Goal: Communication & Community: Ask a question

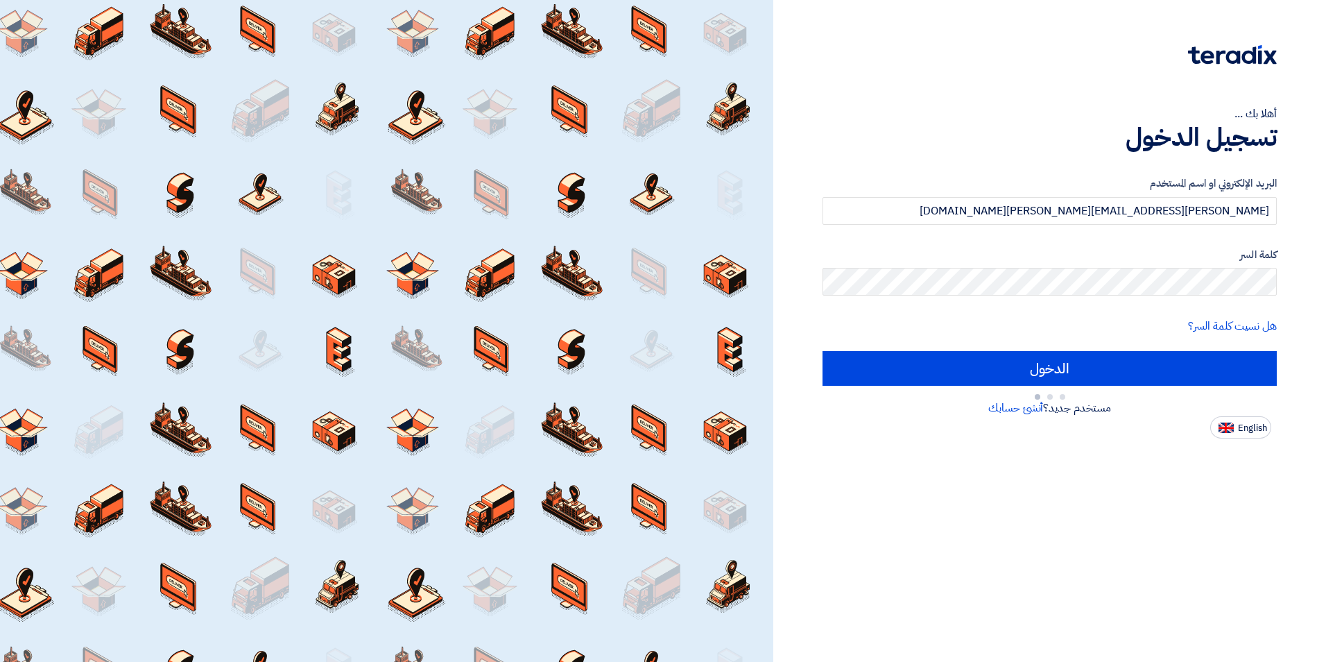
type input "Sign in"
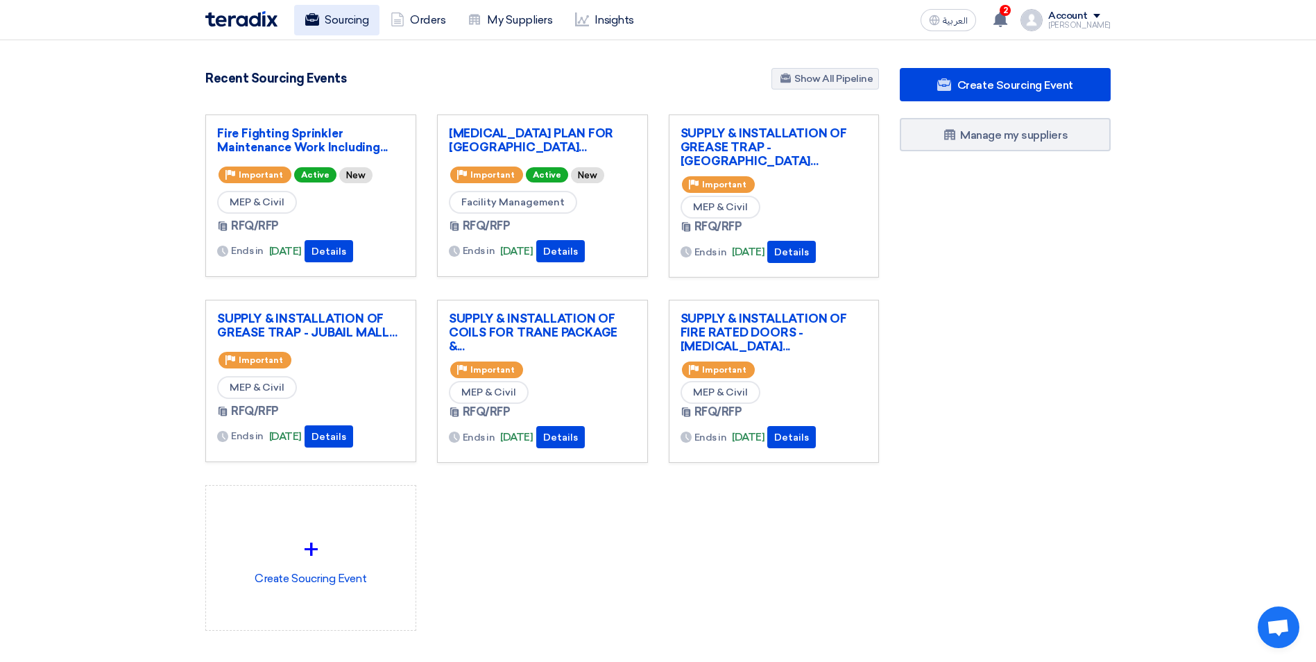
click at [332, 23] on link "Sourcing" at bounding box center [336, 20] width 85 height 31
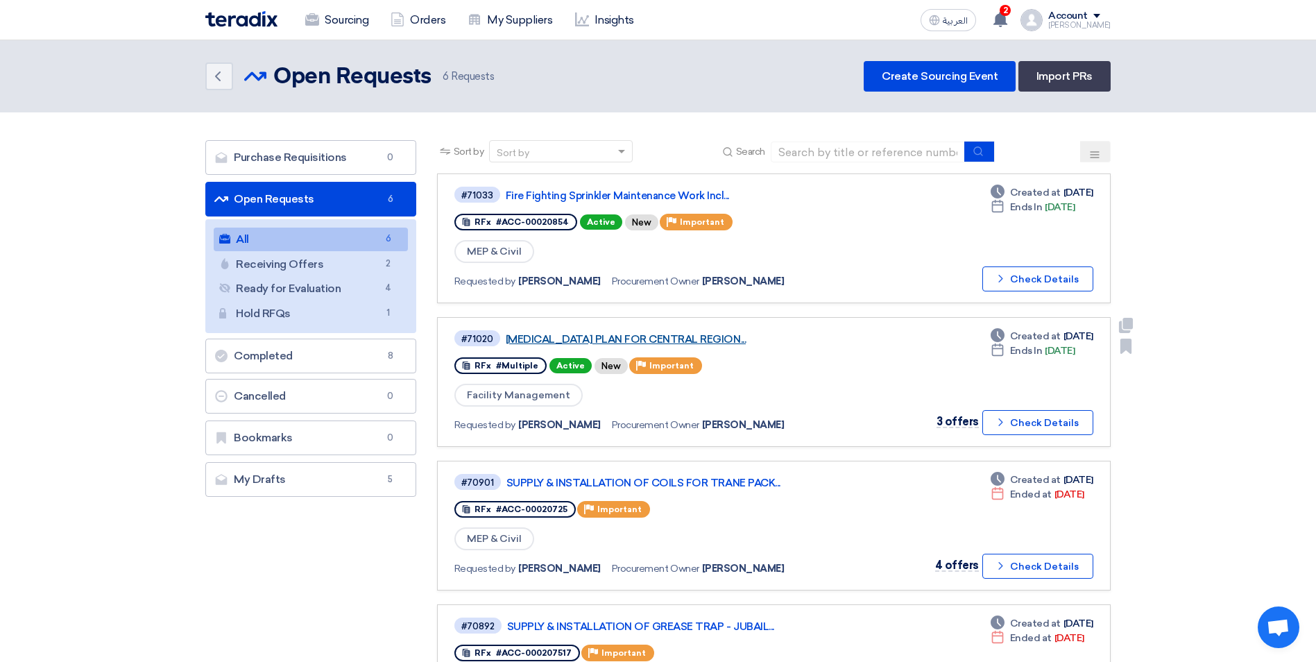
click at [658, 336] on link "[MEDICAL_DATA] PLAN FOR CENTRAL REGION..." at bounding box center [679, 339] width 347 height 12
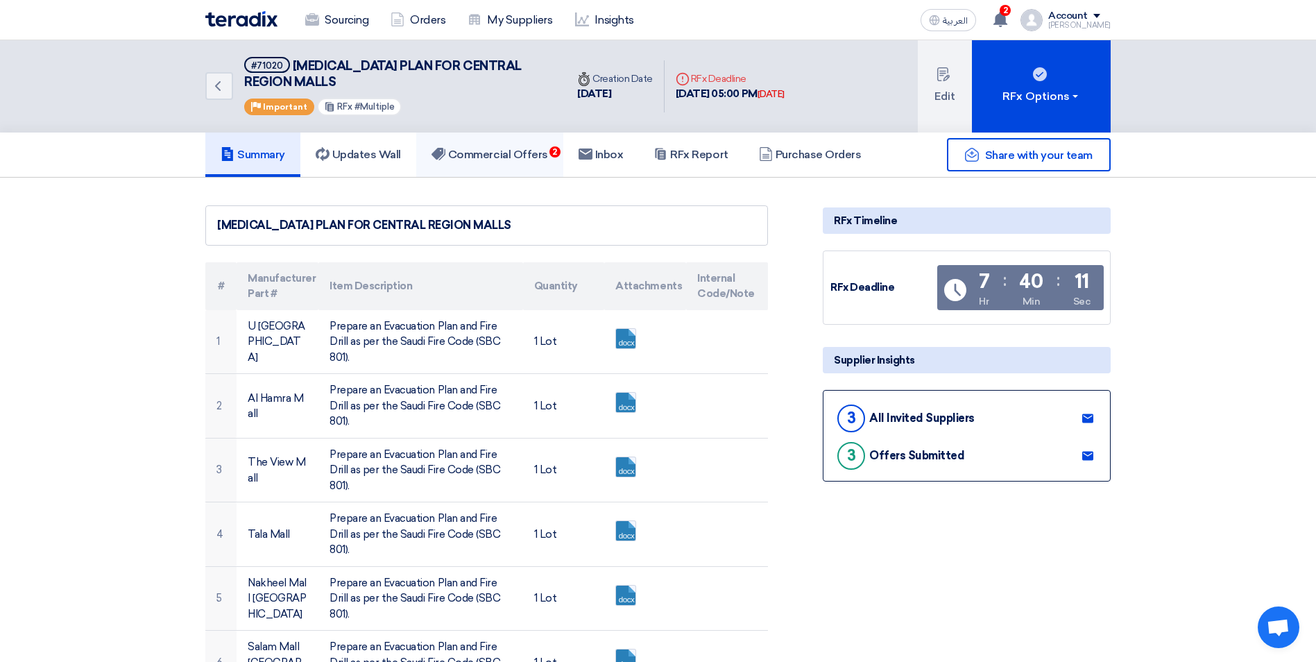
click at [546, 151] on h5 "Commercial Offers 2" at bounding box center [489, 155] width 117 height 14
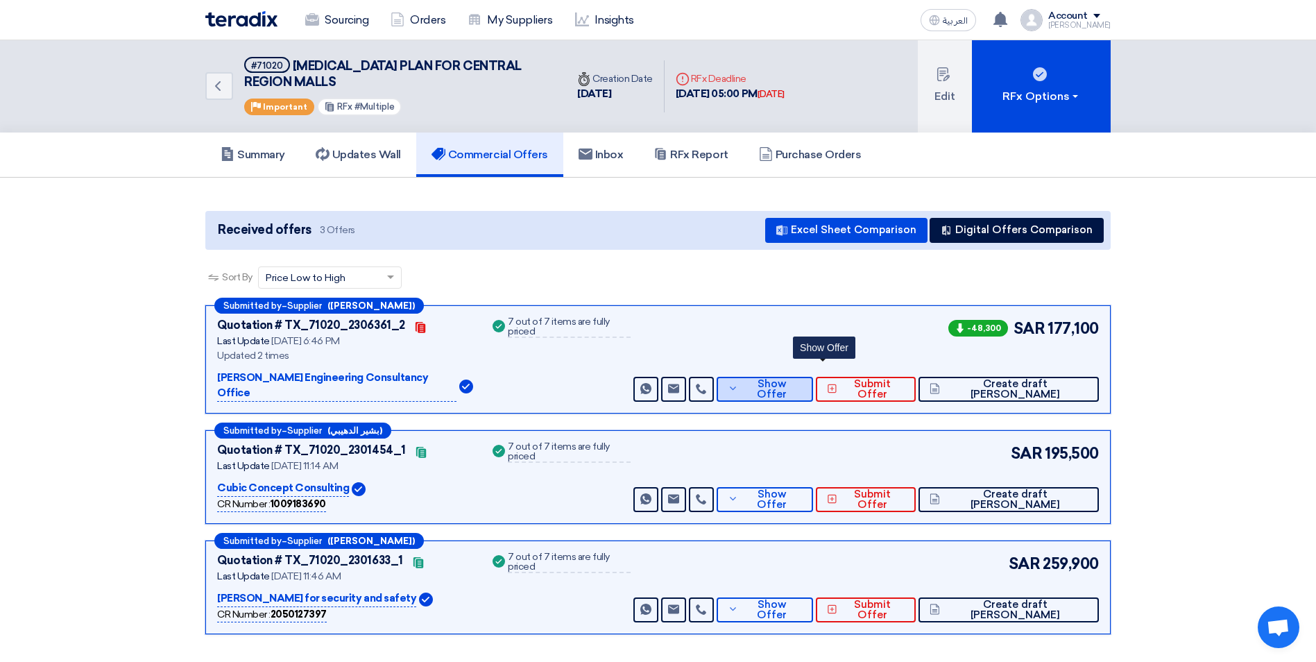
click at [801, 379] on span "Show Offer" at bounding box center [771, 389] width 60 height 21
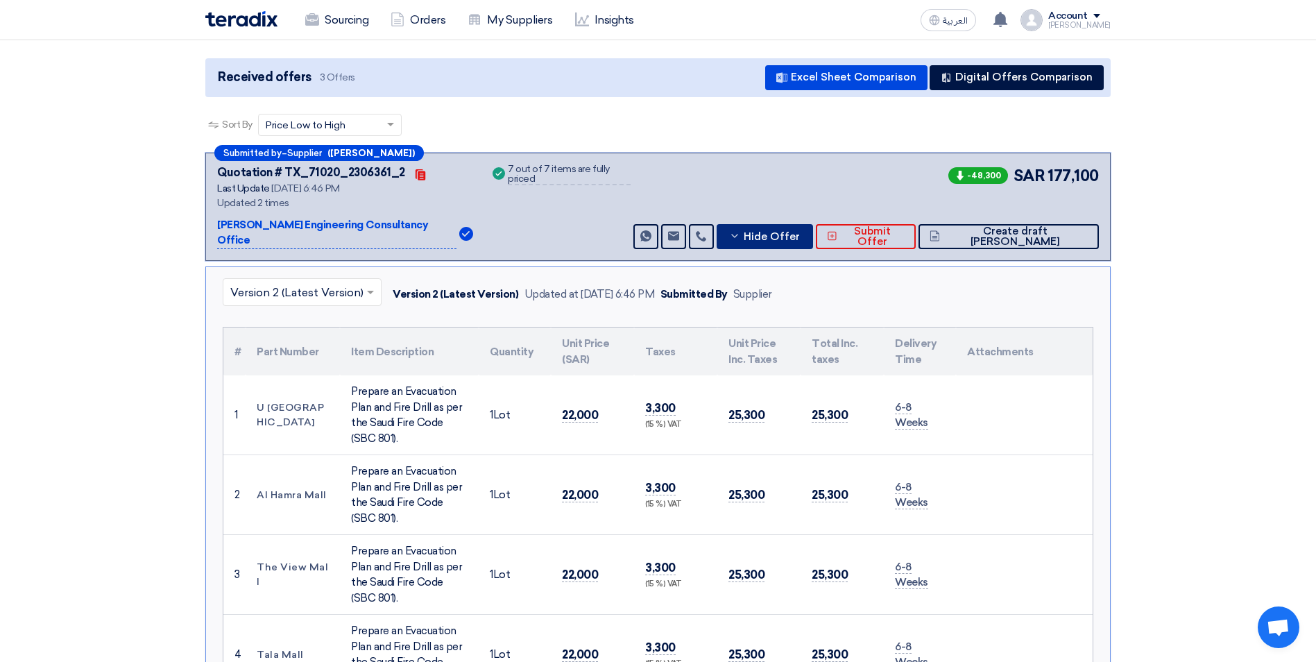
scroll to position [139, 0]
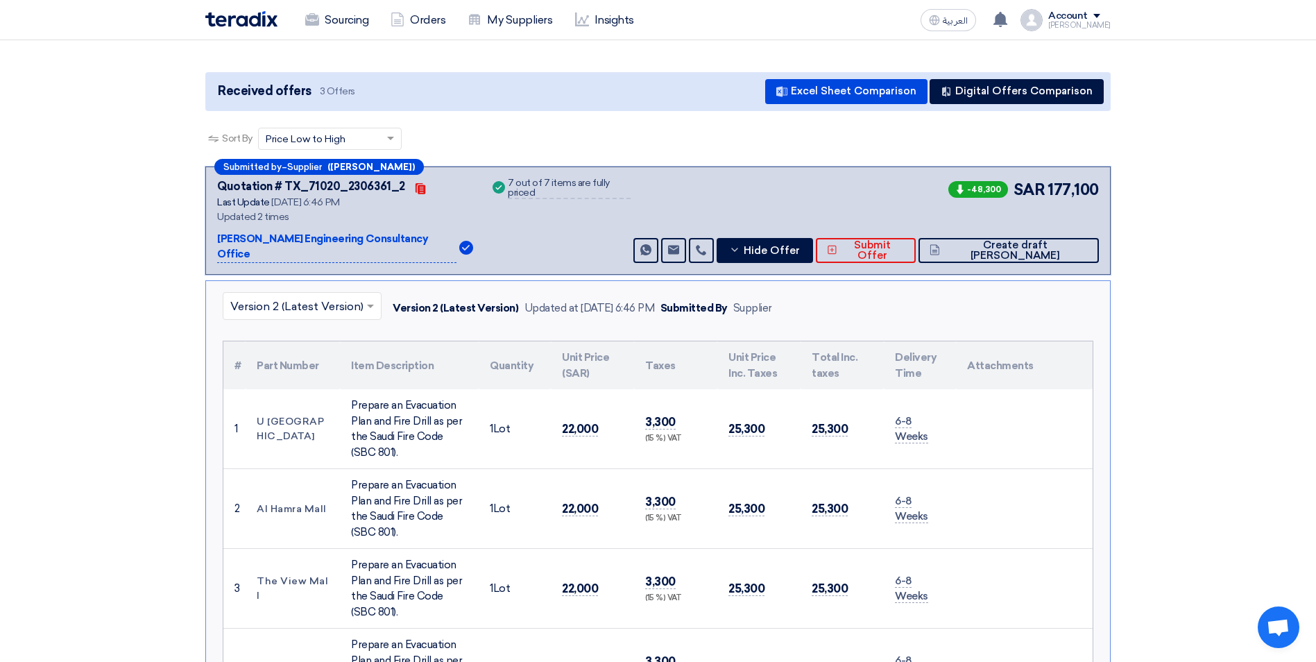
click at [344, 295] on input "text" at bounding box center [295, 306] width 130 height 23
click at [324, 352] on div "Version 1" at bounding box center [301, 366] width 157 height 28
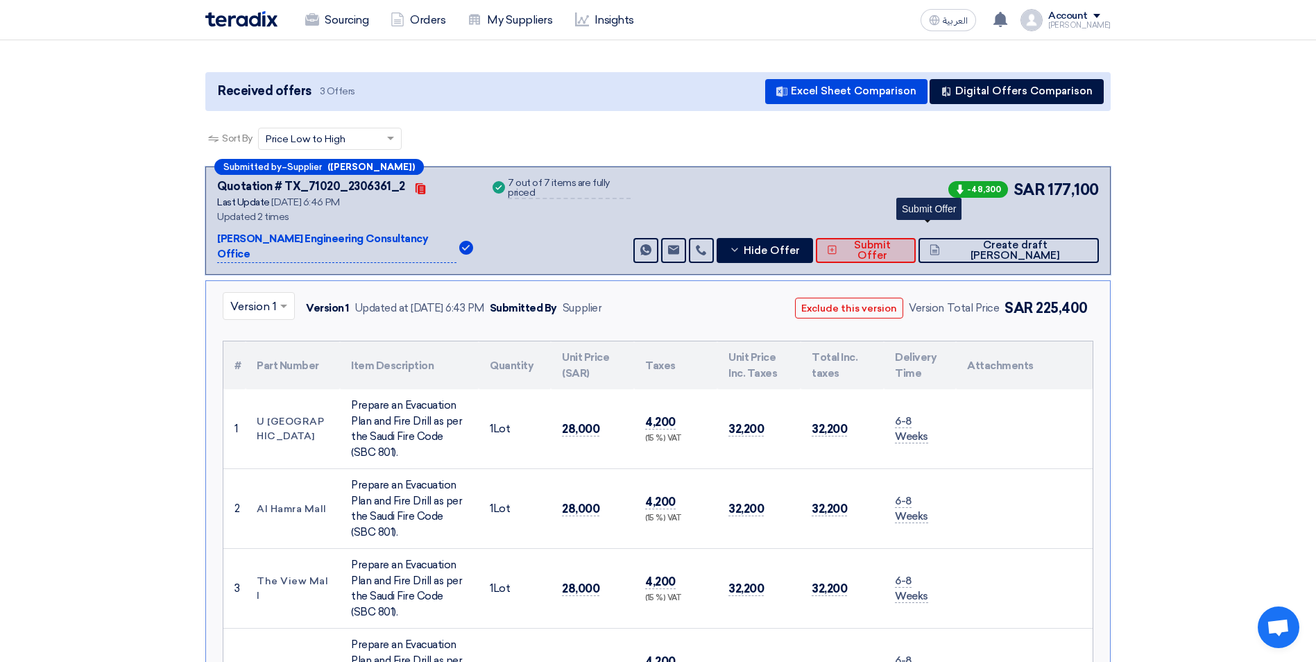
click at [906, 242] on button "Submit Offer" at bounding box center [866, 250] width 100 height 25
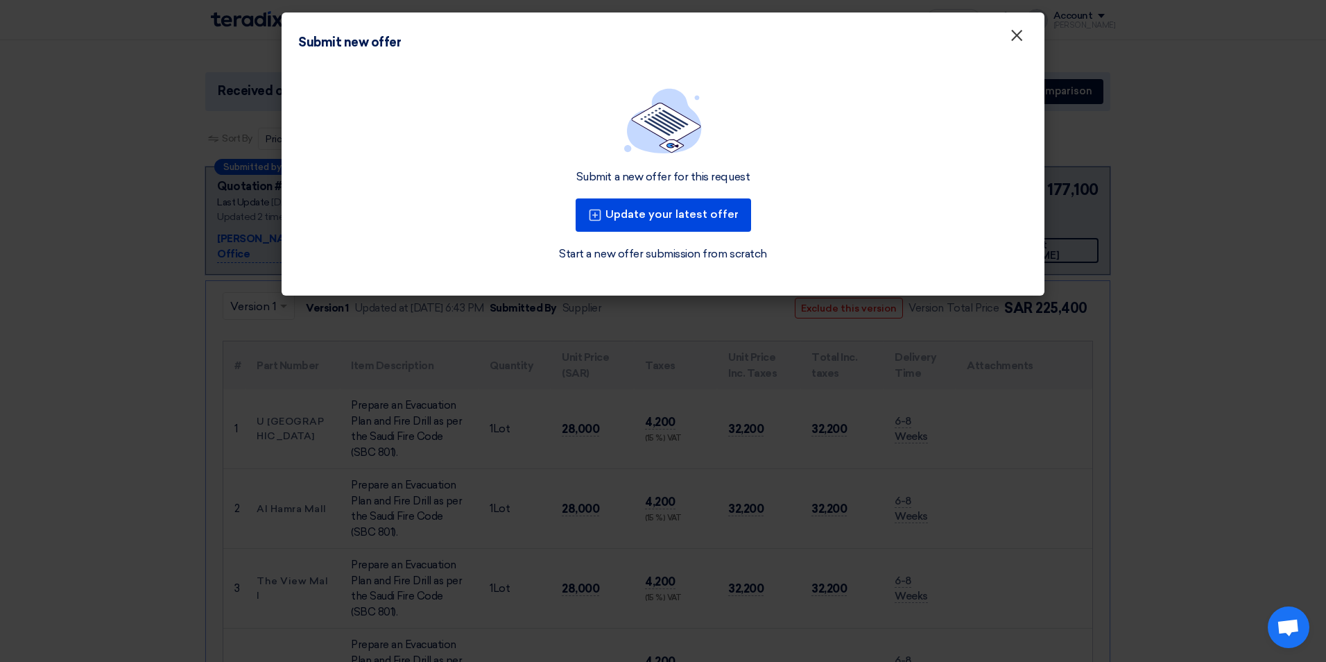
click at [1015, 37] on span "×" at bounding box center [1017, 39] width 14 height 28
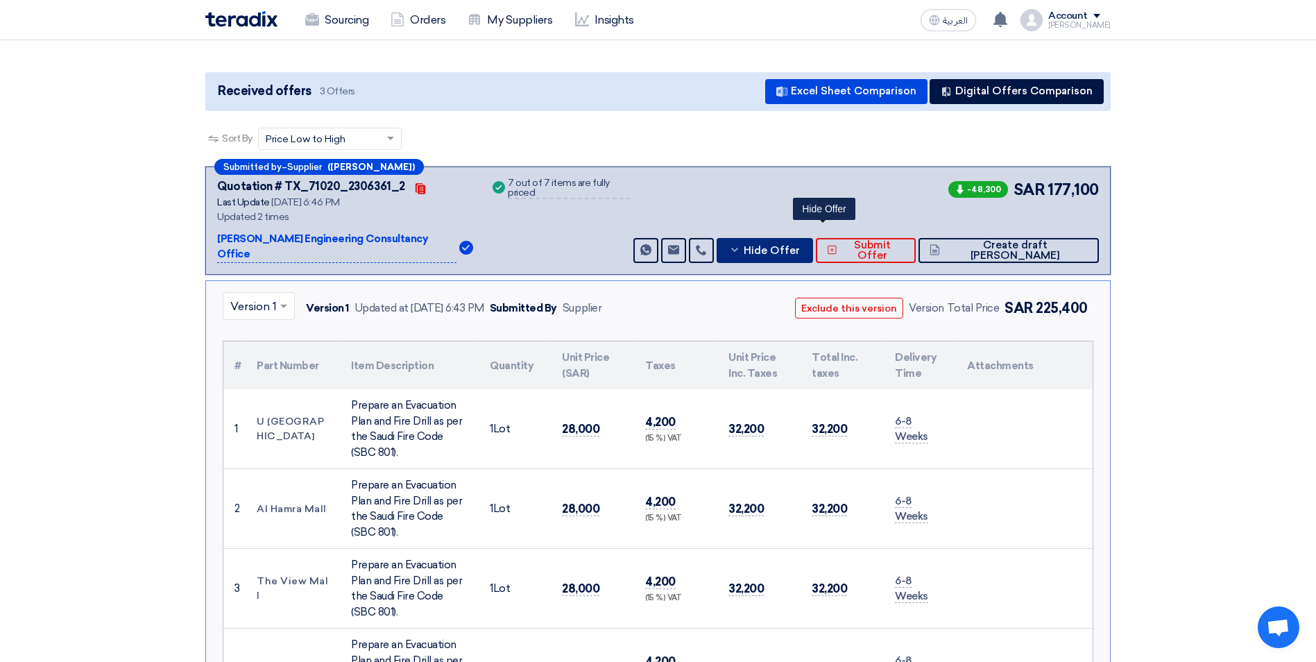
click at [813, 243] on button "Hide Offer" at bounding box center [764, 250] width 96 height 25
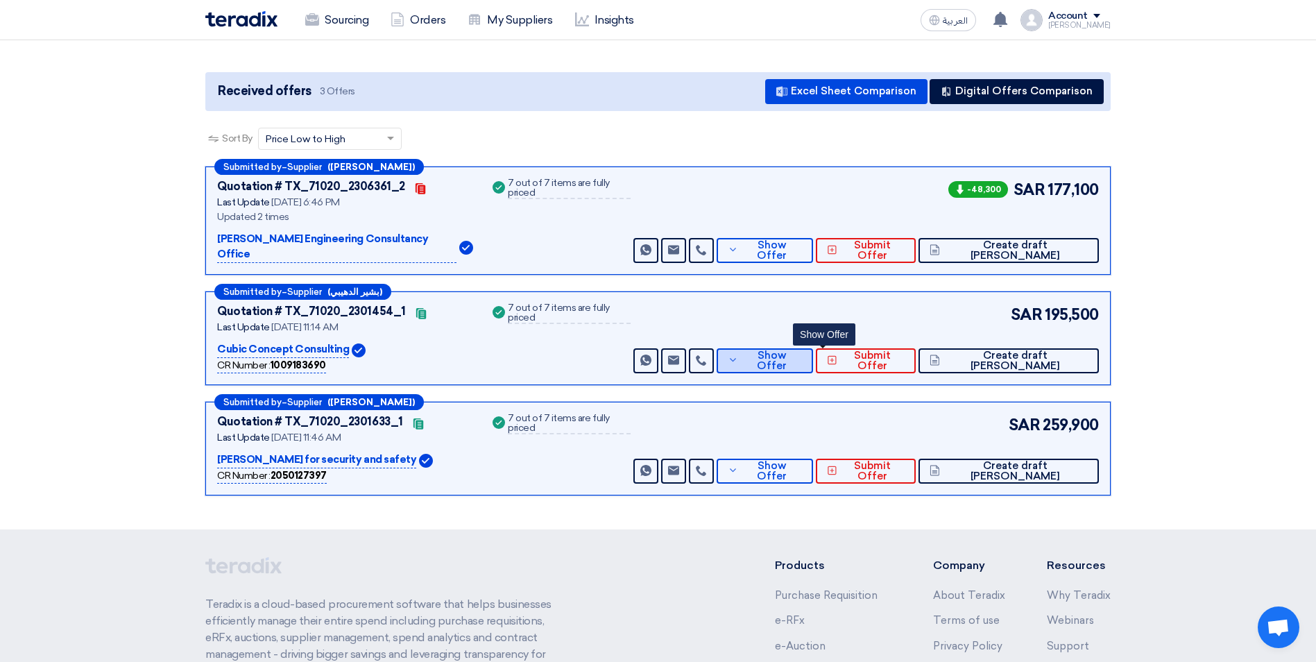
click at [801, 350] on span "Show Offer" at bounding box center [771, 360] width 60 height 21
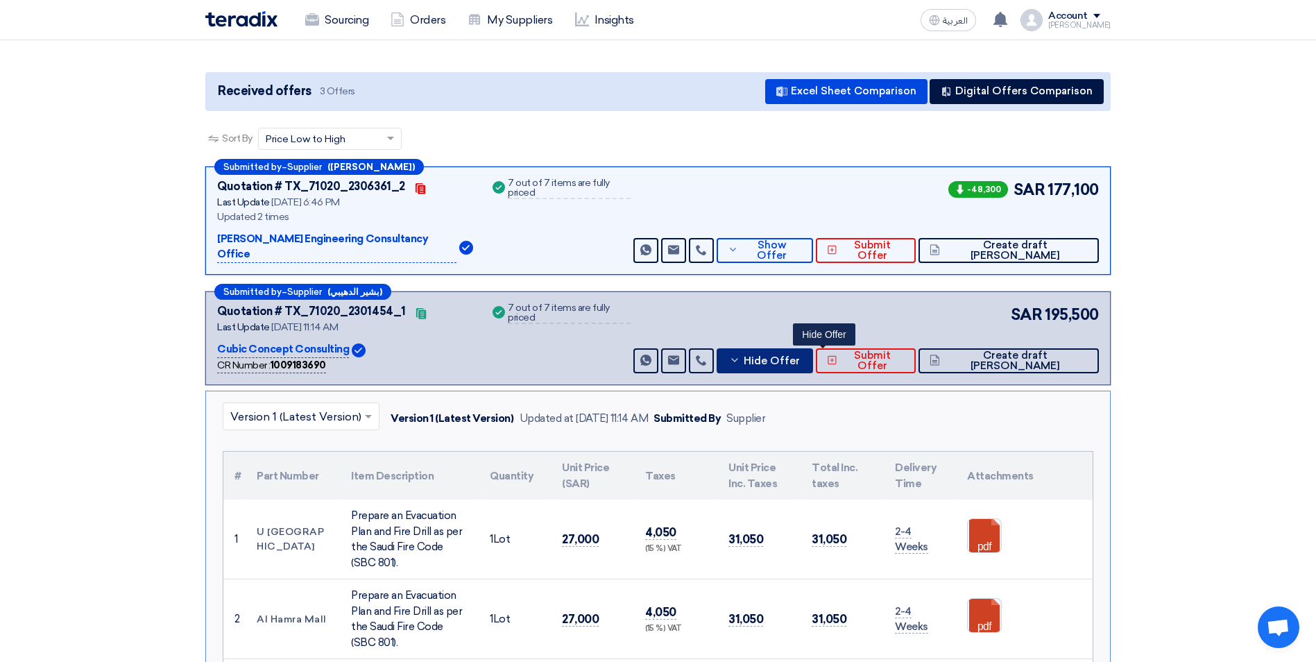
click at [800, 356] on span "Hide Offer" at bounding box center [772, 361] width 56 height 10
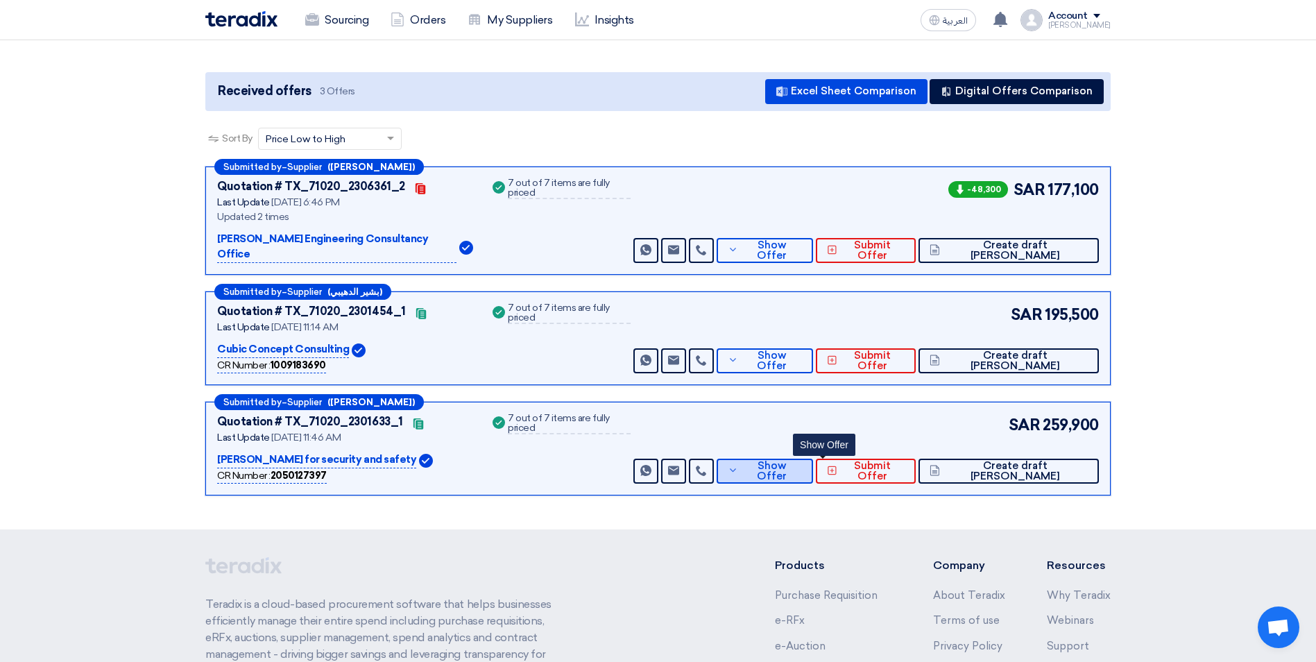
click at [801, 461] on span "Show Offer" at bounding box center [771, 471] width 60 height 21
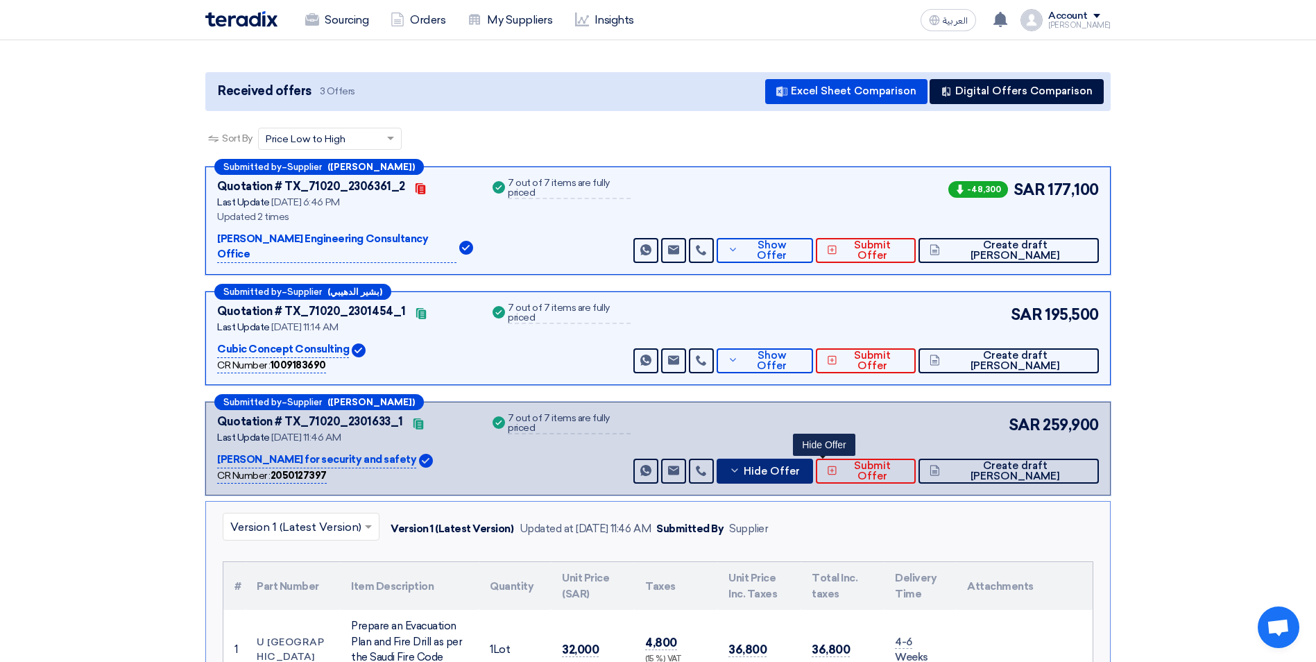
click at [800, 466] on span "Hide Offer" at bounding box center [772, 471] width 56 height 10
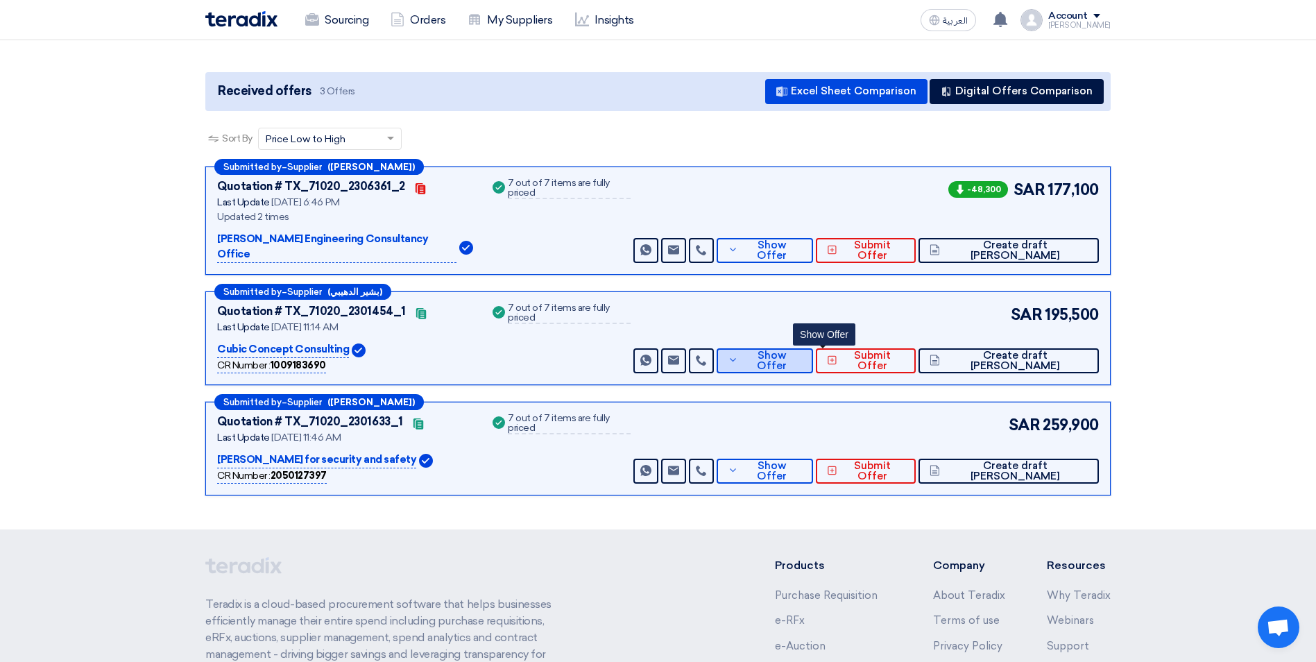
click at [801, 350] on span "Show Offer" at bounding box center [771, 360] width 60 height 21
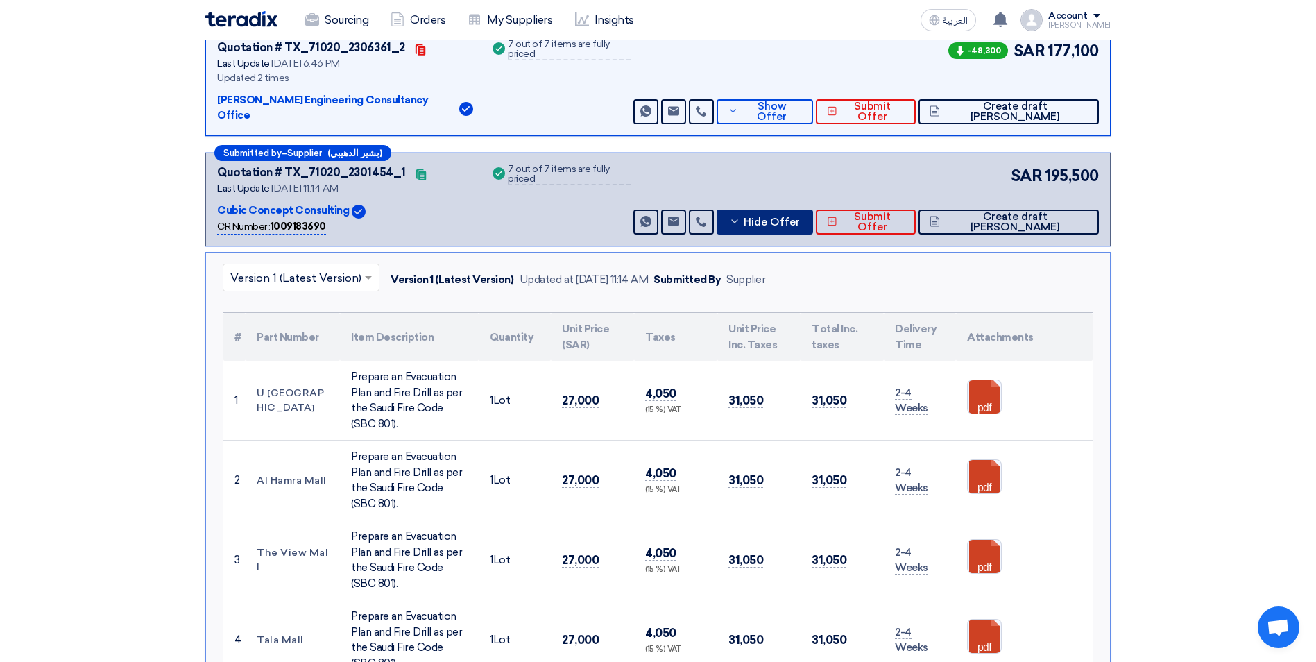
scroll to position [0, 0]
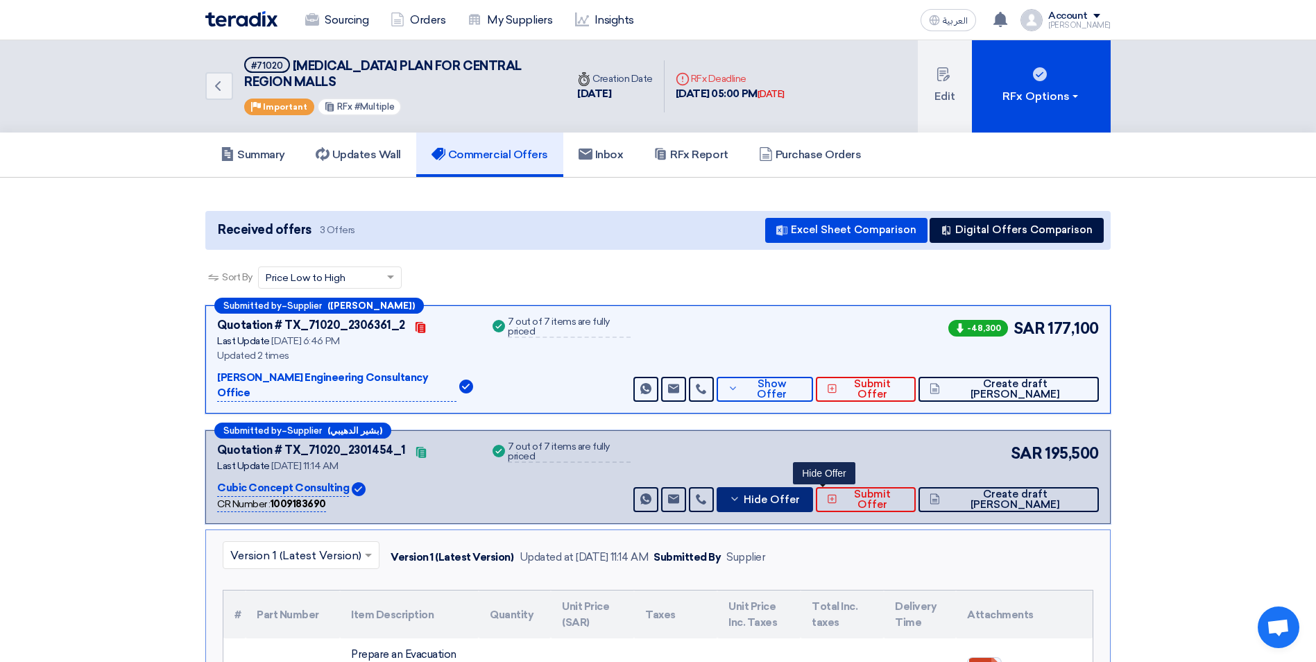
click at [800, 495] on span "Hide Offer" at bounding box center [772, 500] width 56 height 10
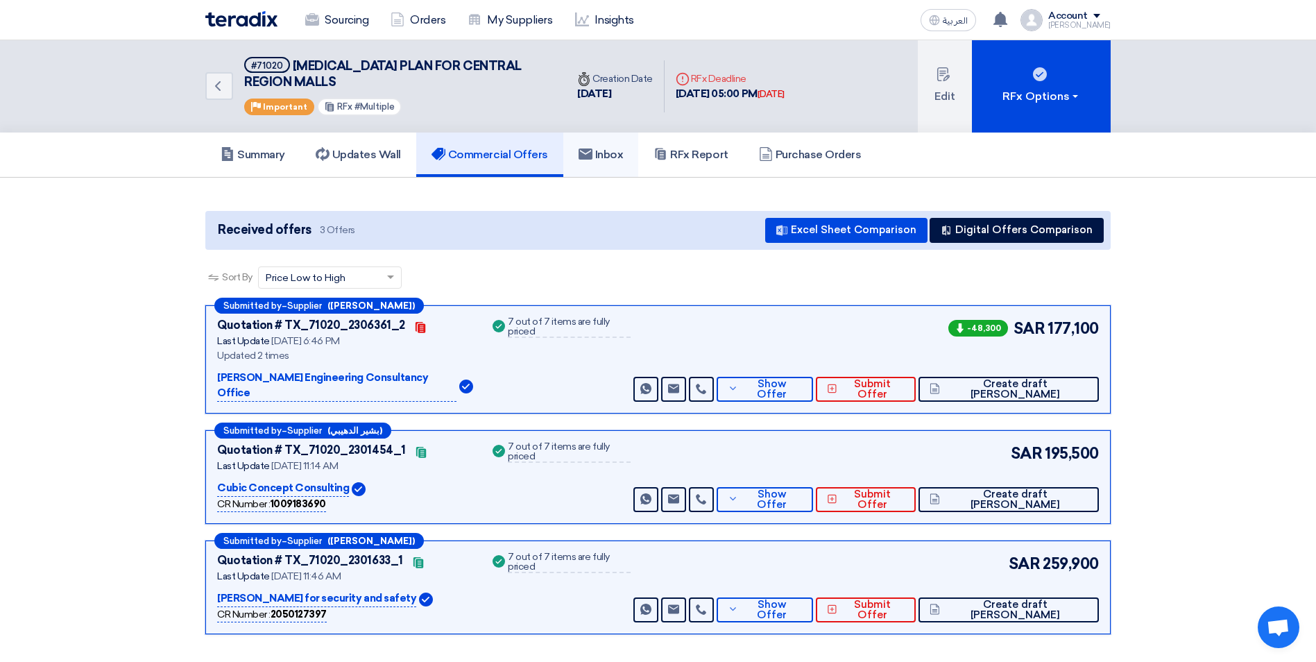
click at [617, 155] on h5 "Inbox" at bounding box center [600, 155] width 45 height 14
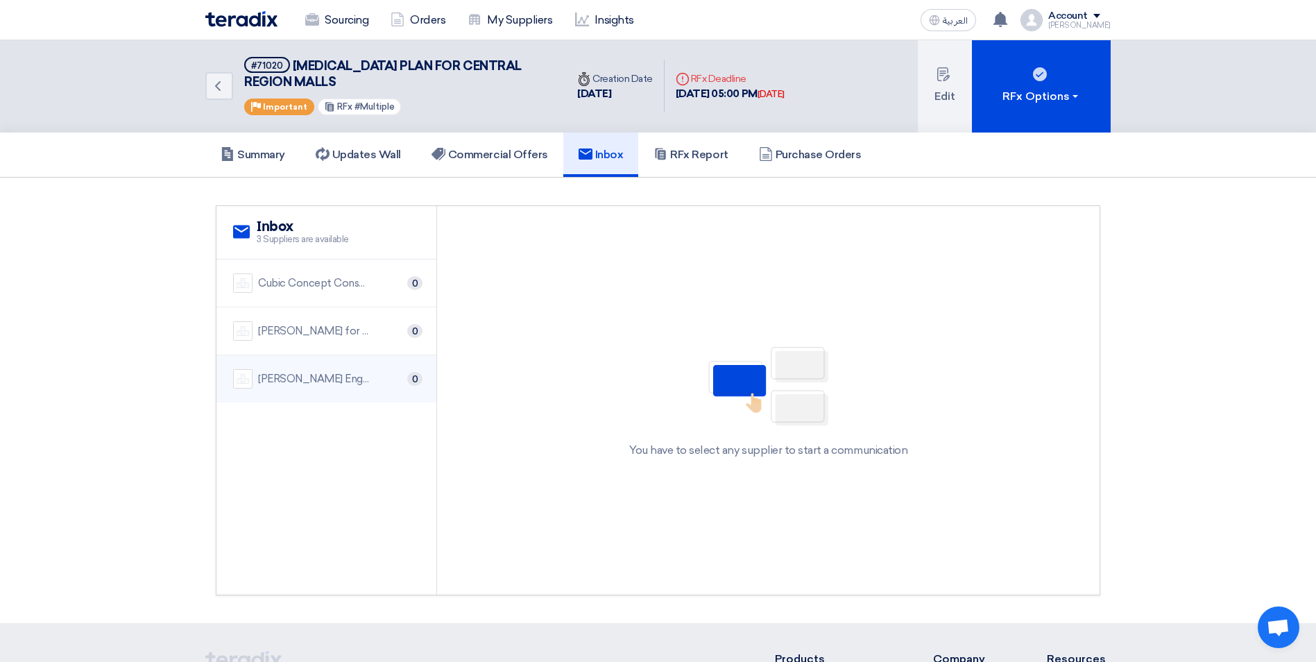
click at [319, 378] on div "[PERSON_NAME] Engineering Consultancy Office" at bounding box center [313, 379] width 111 height 16
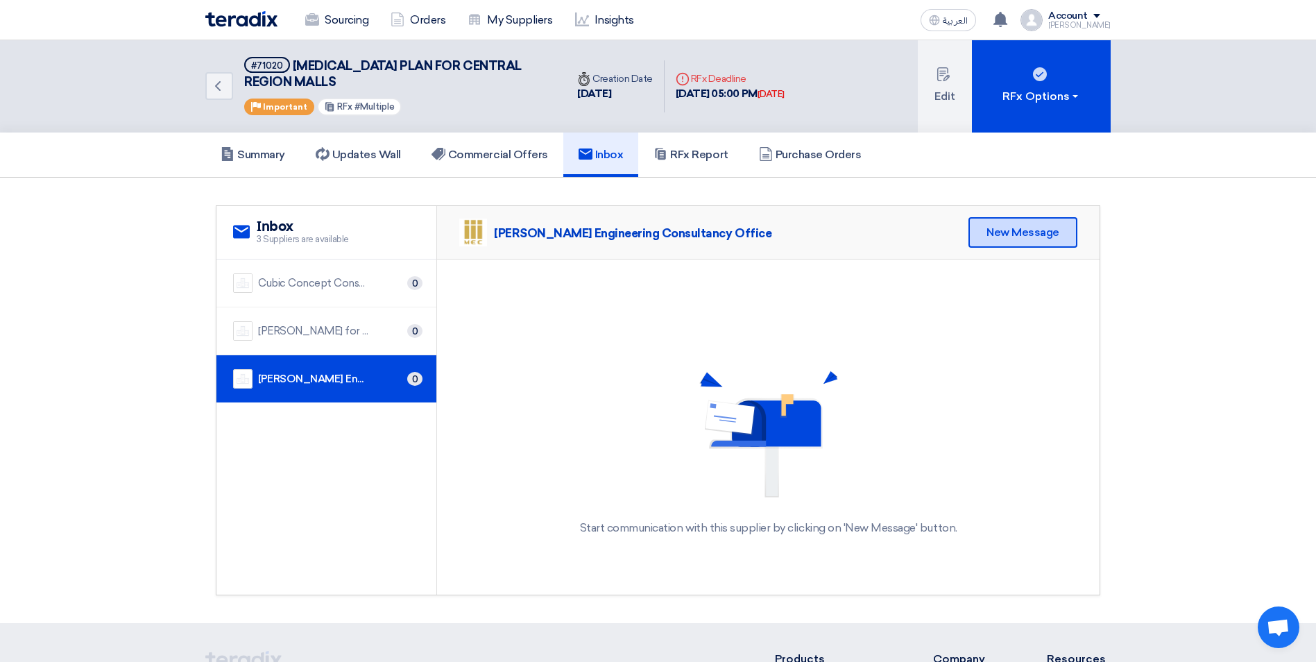
click at [1019, 239] on div "New Message" at bounding box center [1022, 232] width 109 height 31
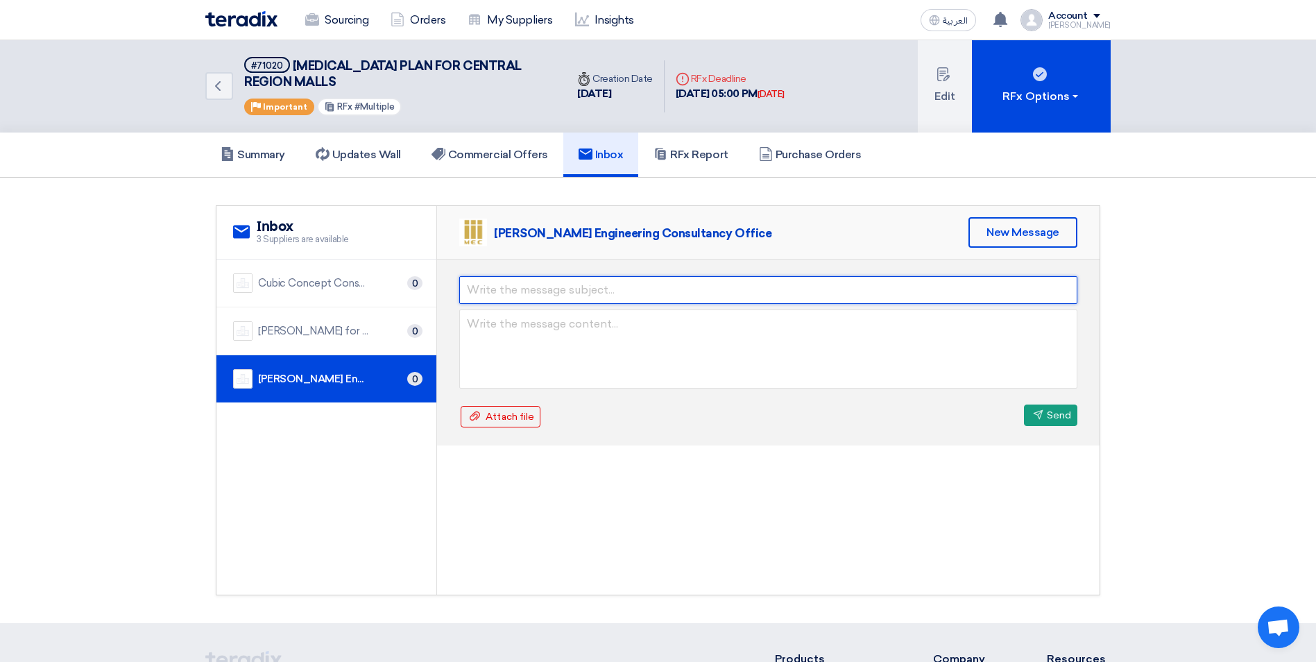
click at [595, 293] on input "text" at bounding box center [768, 290] width 618 height 28
type input "Quotation Hard Copy & Salama Certificate"
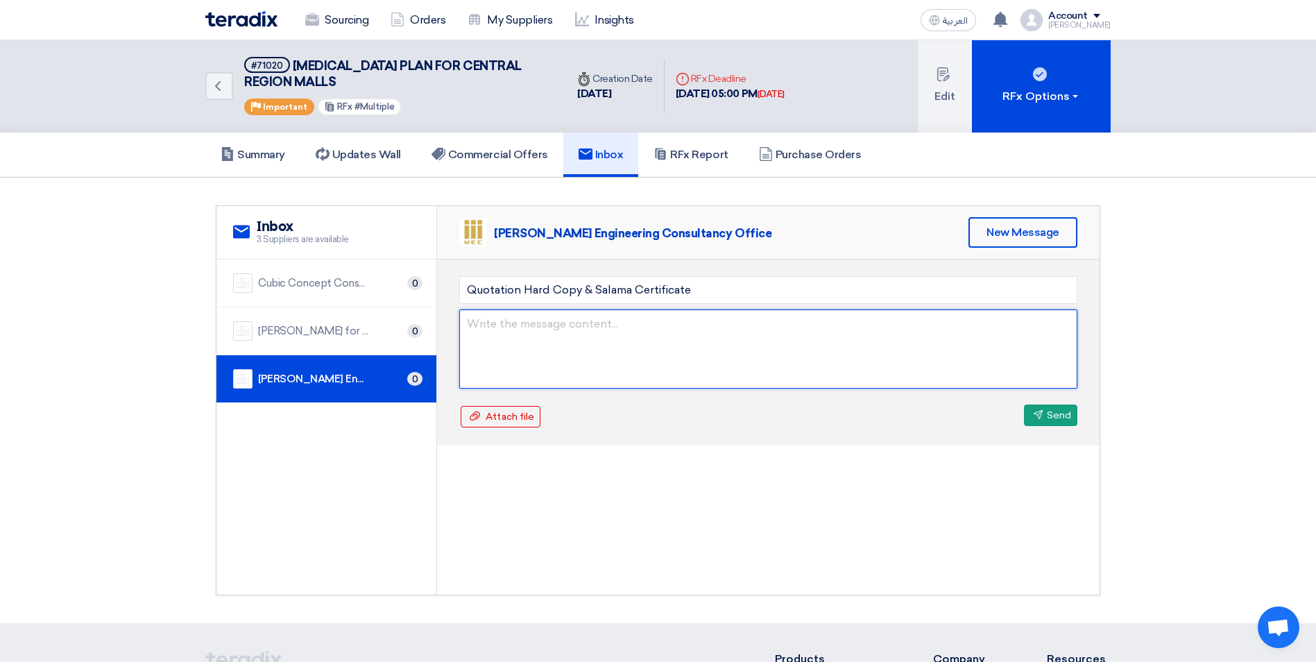
click at [516, 318] on textarea at bounding box center [768, 348] width 618 height 79
click at [633, 370] on textarea "Dear [PERSON_NAME], Thank you for your proposal, please send me the quotation h…" at bounding box center [768, 348] width 618 height 79
click at [730, 370] on textarea "Dear [PERSON_NAME], Thank you for your proposal, please send me the quotation, …" at bounding box center [768, 348] width 618 height 79
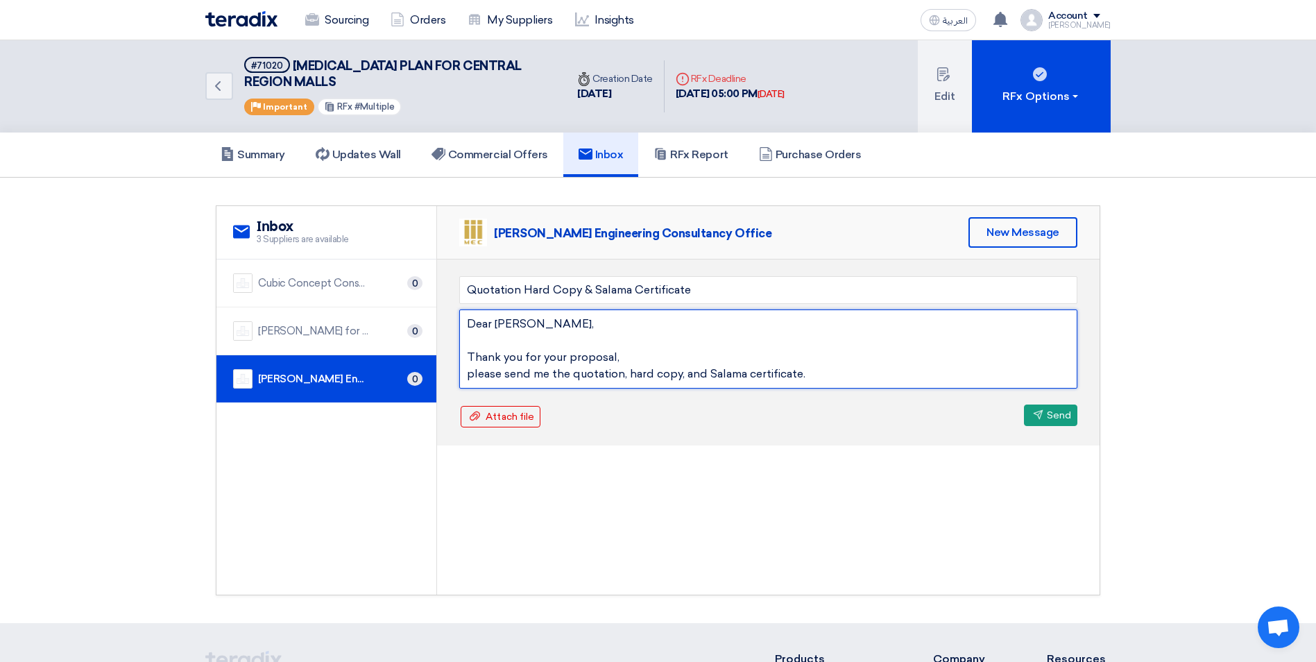
click at [812, 370] on textarea "Dear [PERSON_NAME], Thank you for your proposal, please send me the quotation, …" at bounding box center [768, 348] width 618 height 79
drag, startPoint x: 533, startPoint y: 375, endPoint x: 451, endPoint y: 374, distance: 81.8
click at [451, 374] on div "Quotation Hard Copy & Salama Certificate Dear [PERSON_NAME], Thank you for your…" at bounding box center [768, 352] width 662 height 186
click at [519, 376] on textarea "Dear [PERSON_NAME], Thank you for your proposal. Please send me the quotation h…" at bounding box center [768, 348] width 618 height 79
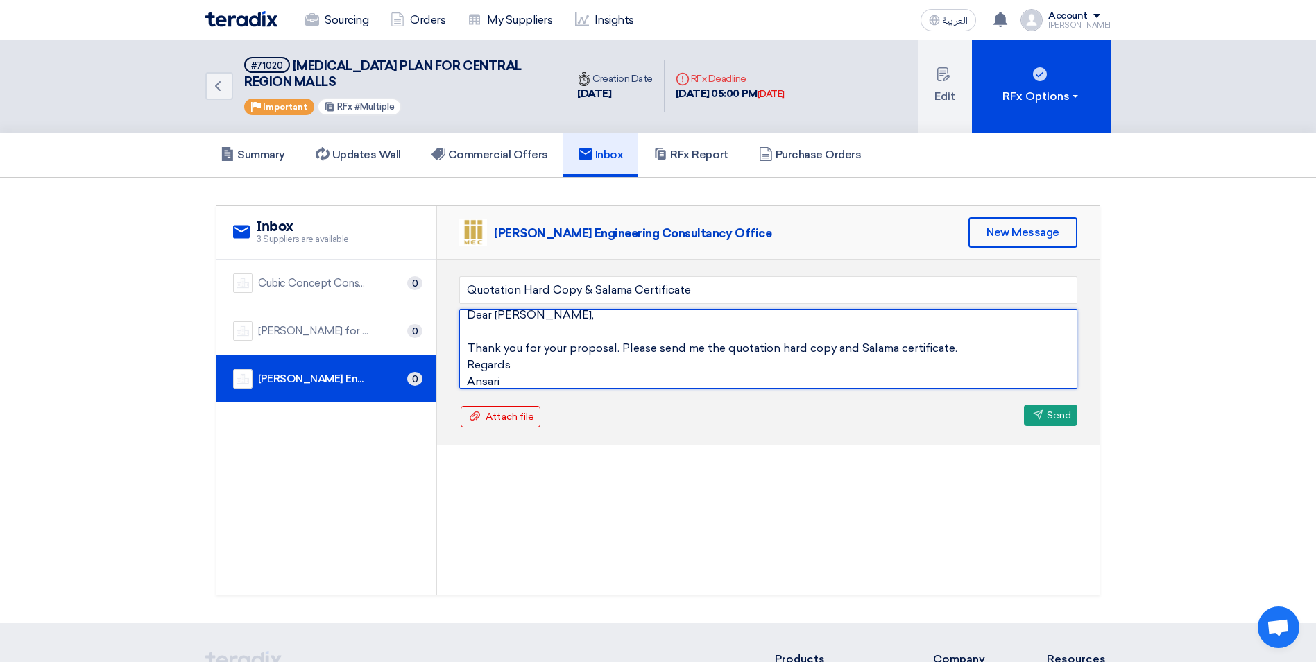
click at [977, 346] on textarea "Dear [PERSON_NAME], Thank you for your proposal. Please send me the quotation h…" at bounding box center [768, 348] width 618 height 79
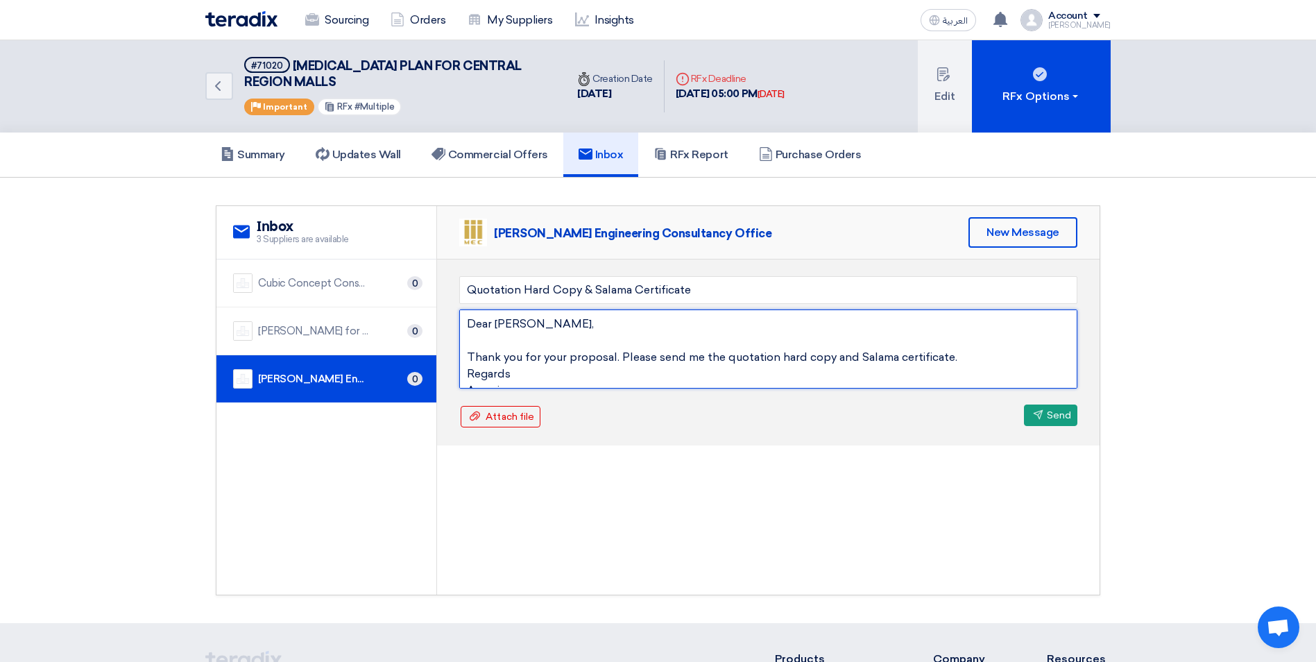
click at [619, 354] on textarea "Dear [PERSON_NAME], Thank you for your proposal. Please send me the quotation h…" at bounding box center [768, 348] width 618 height 79
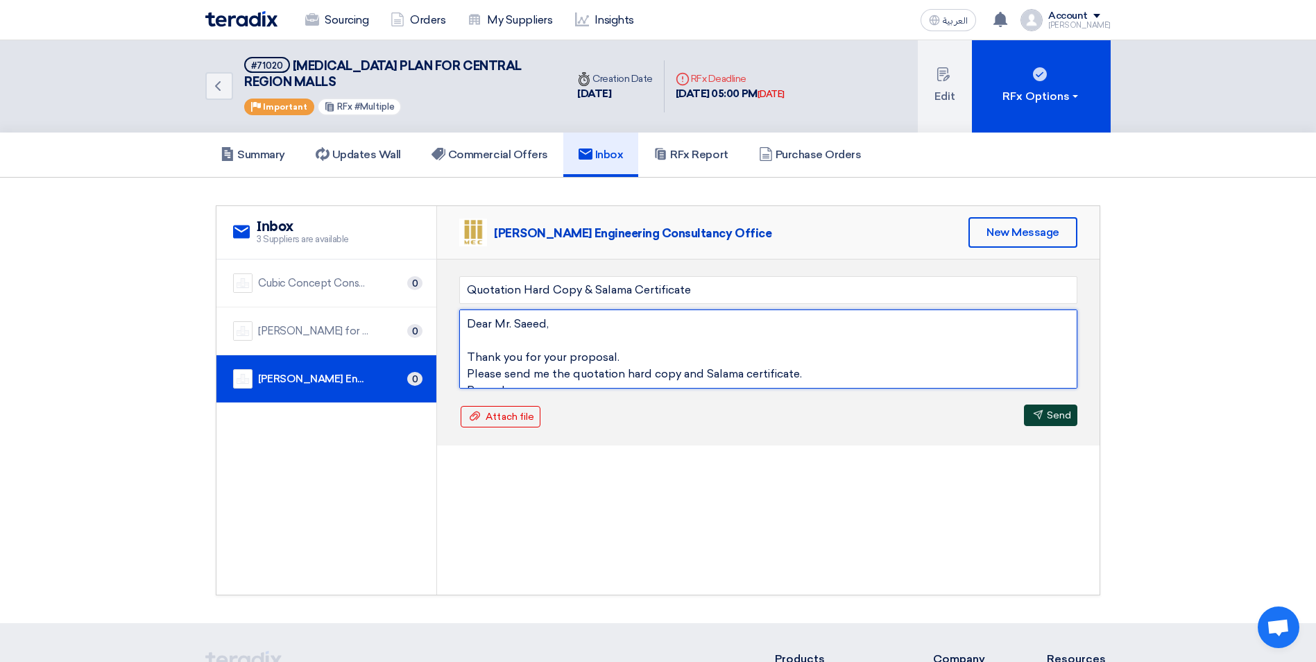
type textarea "Dear Mr. Saeed, Thank you for your proposal. Please send me the quotation hard …"
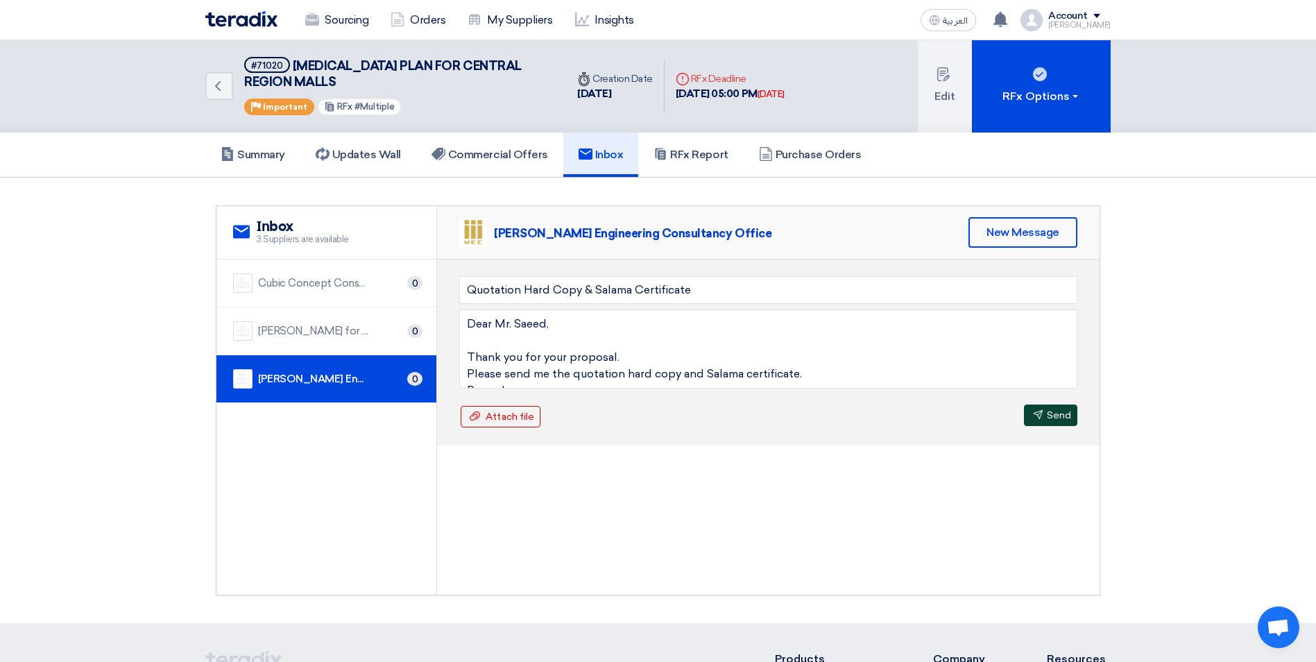
click at [1047, 420] on button "Send Send" at bounding box center [1050, 415] width 53 height 22
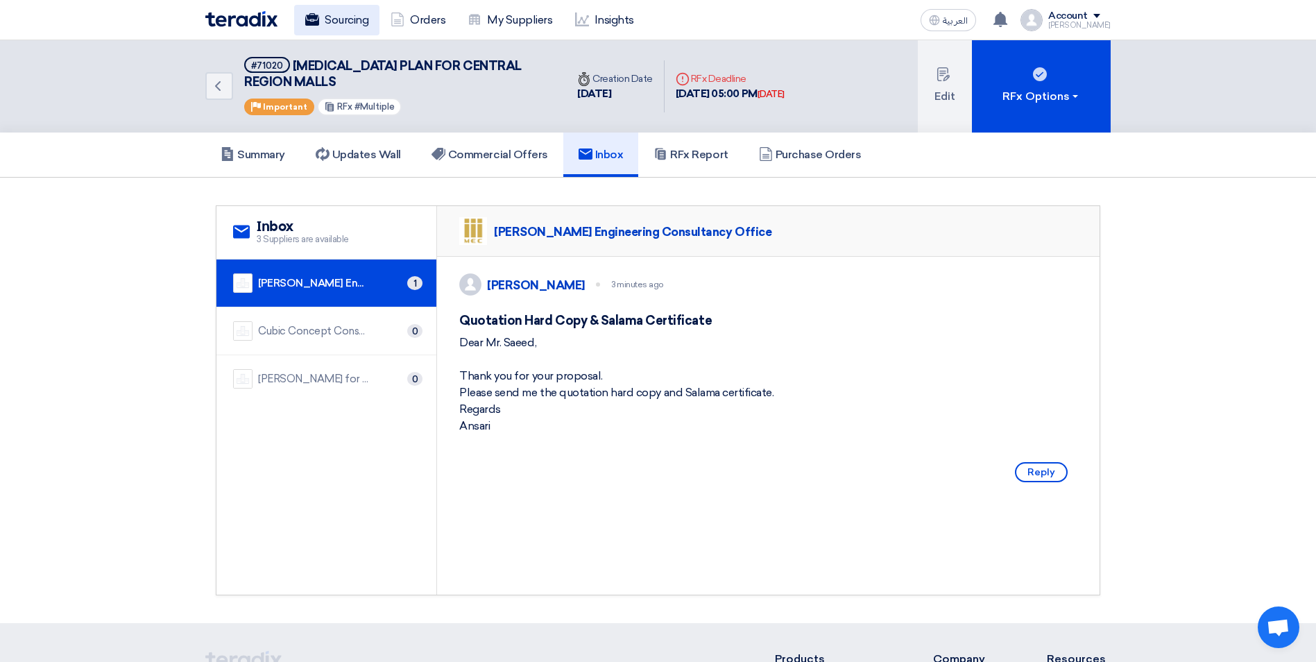
click at [331, 26] on link "Sourcing" at bounding box center [336, 20] width 85 height 31
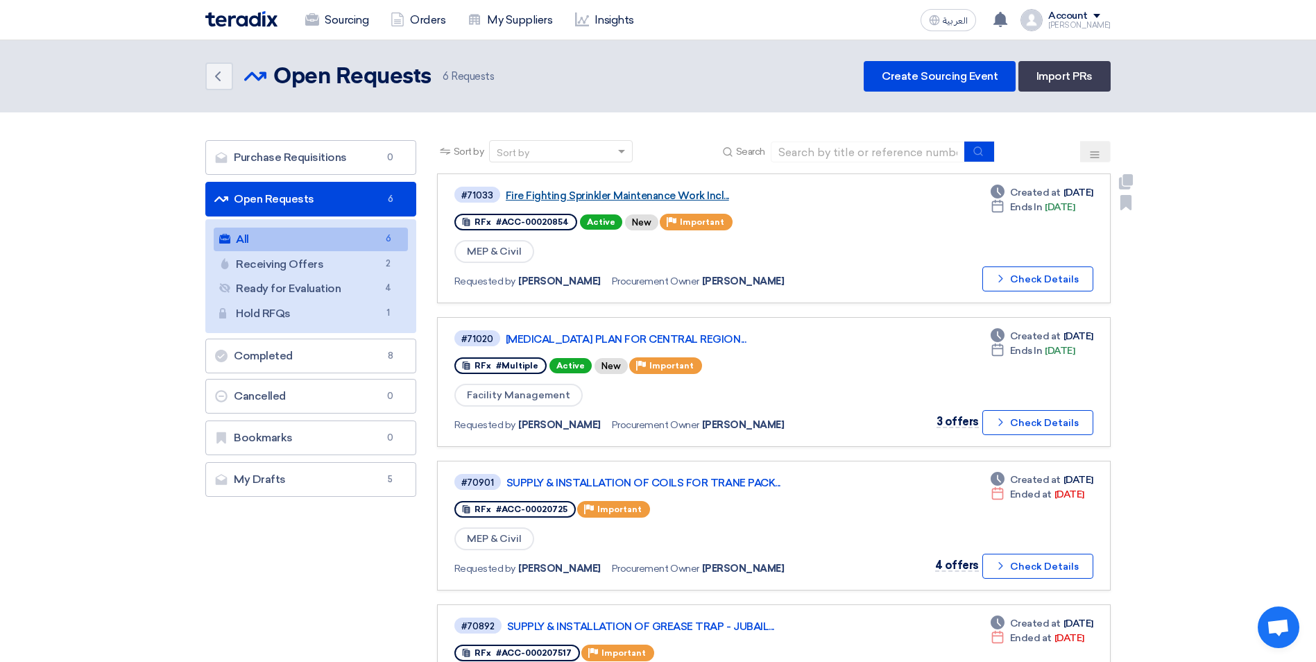
click at [687, 194] on link "Fire Fighting Sprinkler Maintenance Work Incl..." at bounding box center [679, 195] width 347 height 12
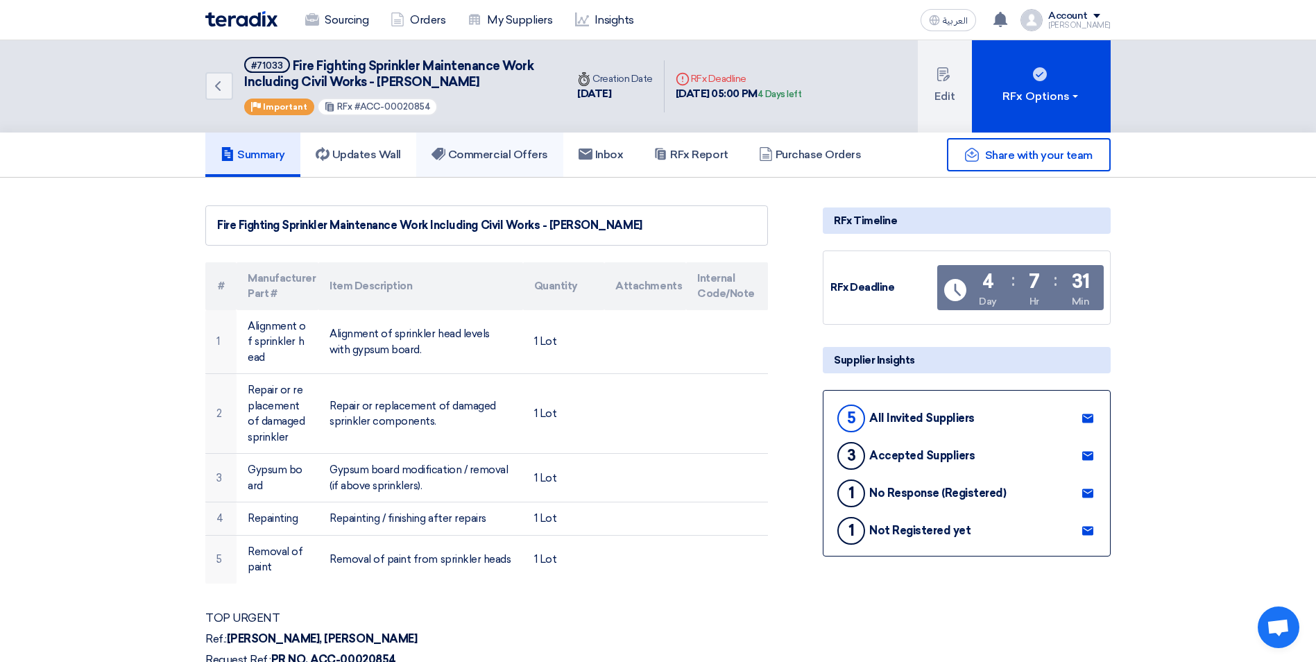
click at [522, 146] on link "Commercial Offers" at bounding box center [489, 154] width 147 height 44
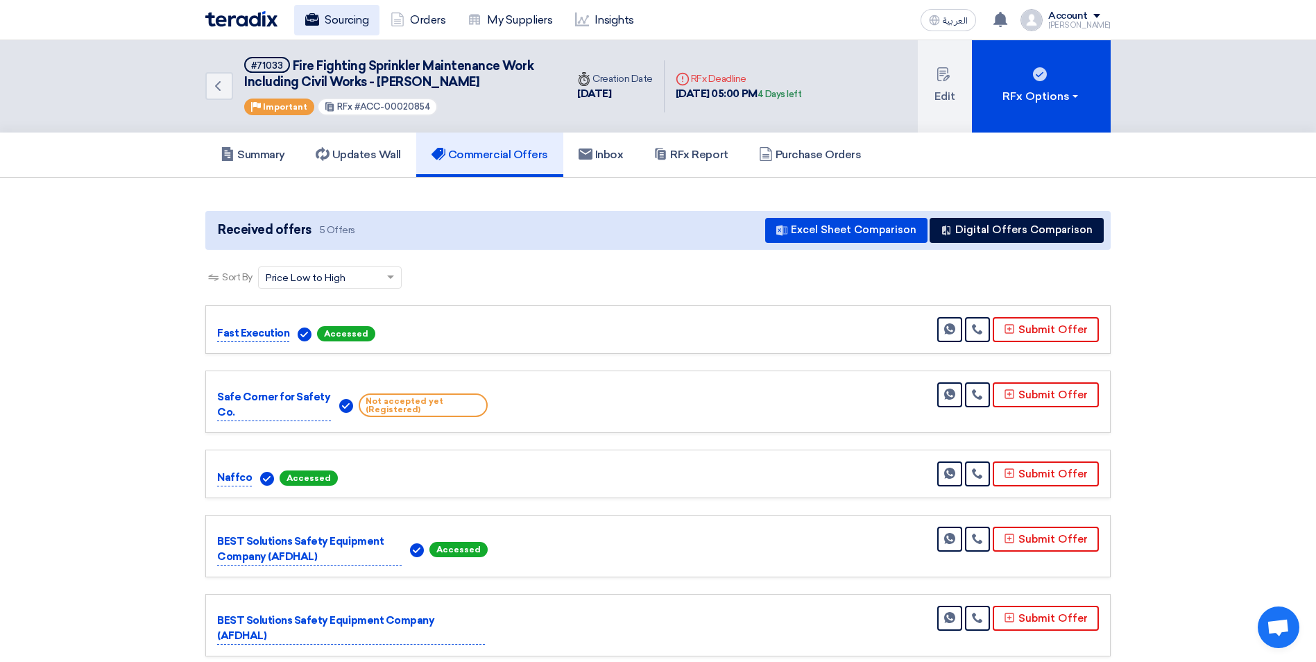
click at [341, 24] on link "Sourcing" at bounding box center [336, 20] width 85 height 31
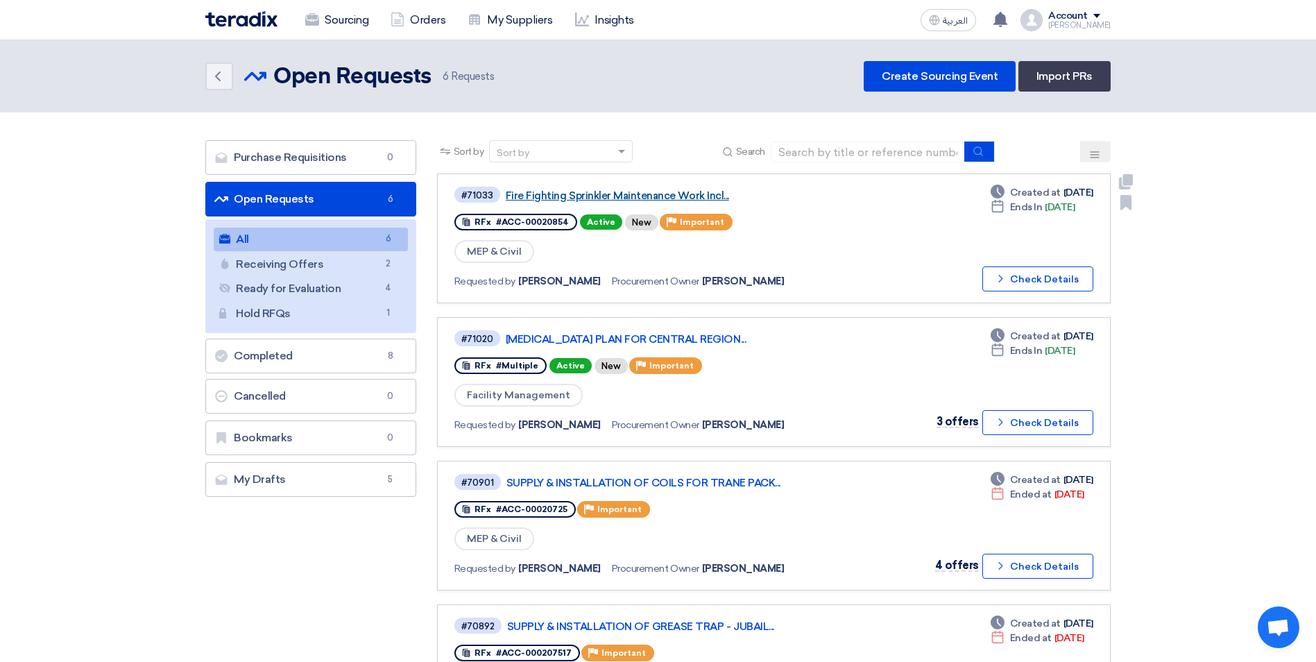
click at [673, 200] on link "Fire Fighting Sprinkler Maintenance Work Incl..." at bounding box center [679, 195] width 347 height 12
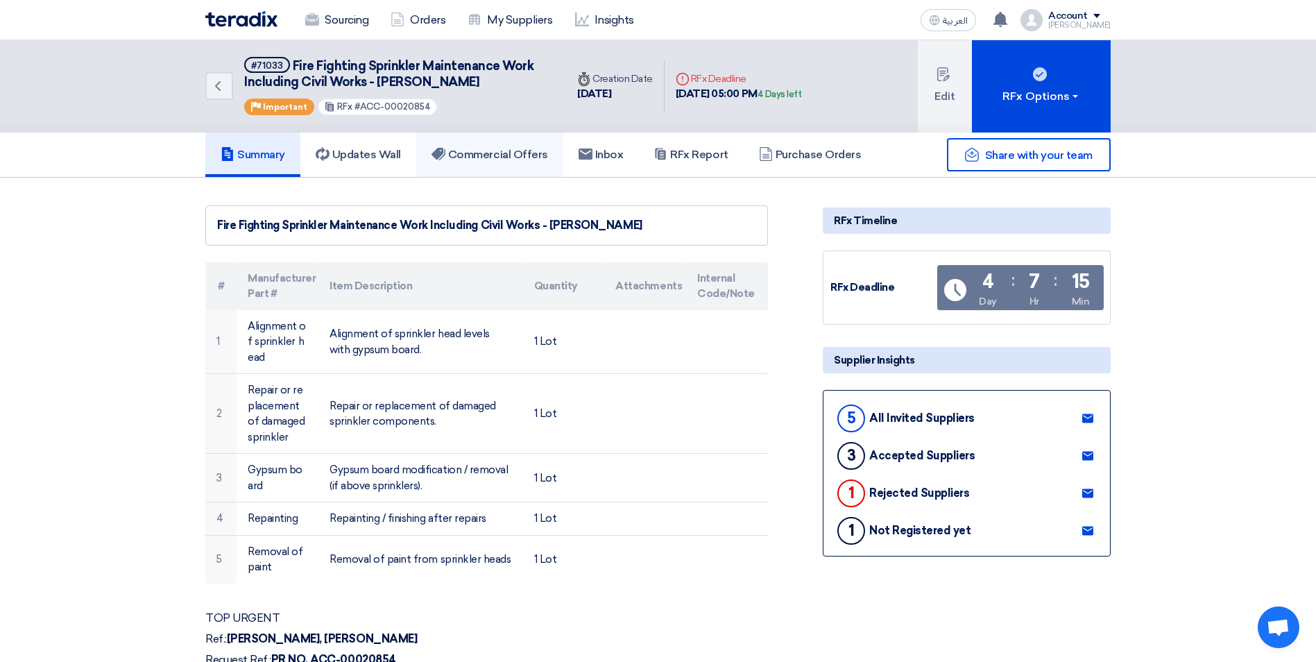
click at [506, 160] on h5 "Commercial Offers" at bounding box center [489, 155] width 117 height 14
